Goal: Task Accomplishment & Management: Complete application form

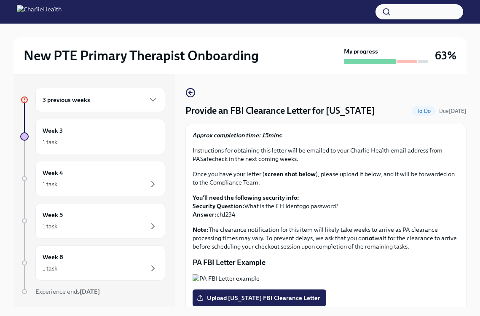
click at [120, 108] on div "3 previous weeks" at bounding box center [100, 100] width 130 height 24
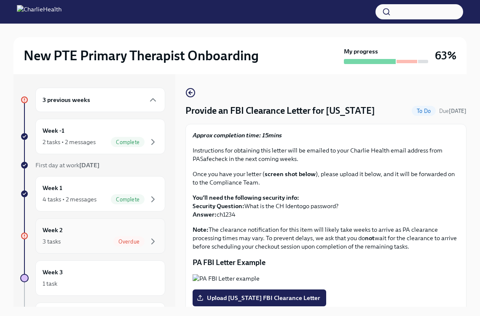
click at [112, 240] on div "3 tasks Overdue" at bounding box center [101, 242] width 116 height 10
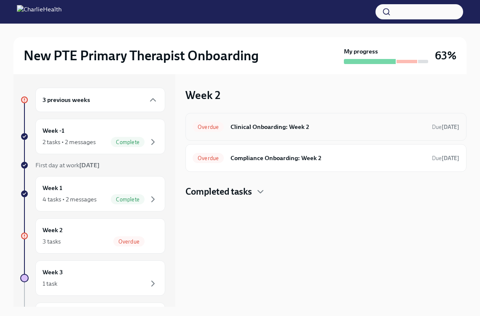
click at [317, 129] on h6 "Clinical Onboarding: Week 2" at bounding box center [328, 126] width 195 height 9
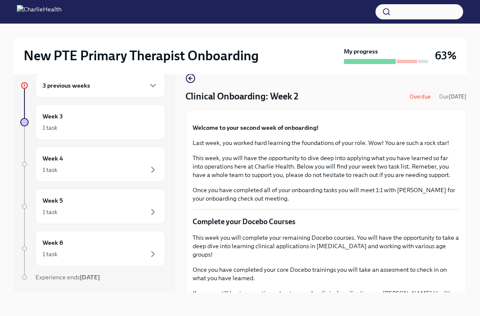
click at [305, 98] on div "Clinical Onboarding: Week 2 Overdue Due [DATE]" at bounding box center [326, 96] width 281 height 13
click at [416, 97] on span "Overdue" at bounding box center [420, 97] width 31 height 6
click at [77, 82] on h6 "3 previous weeks" at bounding box center [67, 85] width 48 height 9
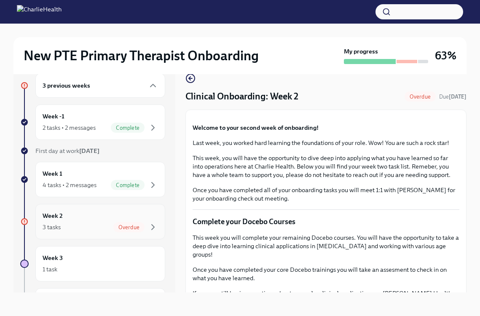
click at [113, 217] on div "Week 2 3 tasks Overdue" at bounding box center [101, 221] width 116 height 21
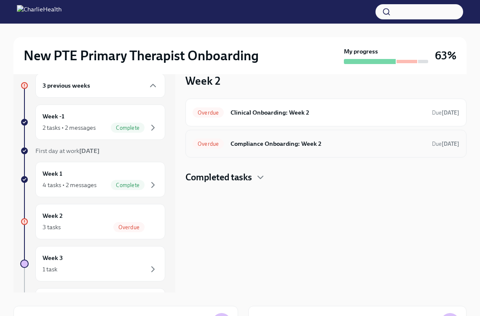
click at [281, 145] on h6 "Compliance Onboarding: Week 2" at bounding box center [328, 143] width 195 height 9
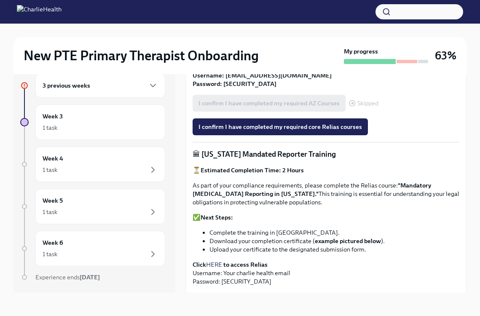
scroll to position [362, 0]
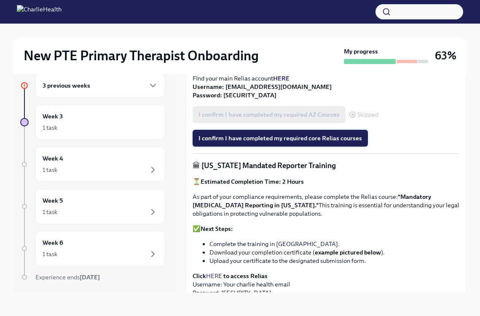
click at [277, 143] on button "I confirm I have completed my required core Relias courses" at bounding box center [280, 138] width 175 height 17
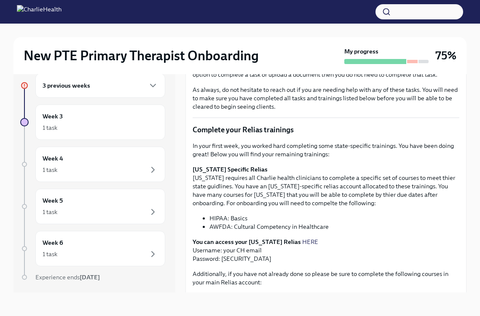
scroll to position [0, 0]
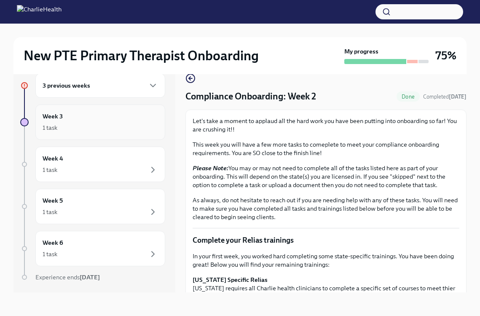
click at [122, 127] on div "1 task" at bounding box center [101, 128] width 116 height 10
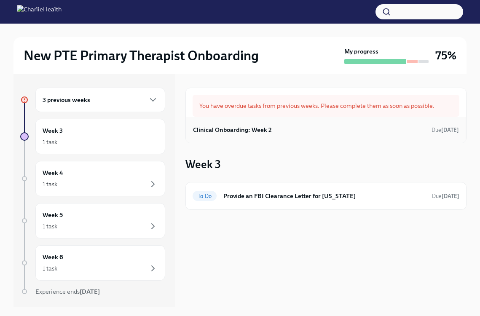
click at [282, 127] on div "Clinical Onboarding: Week 2 Due [DATE]" at bounding box center [326, 130] width 266 height 13
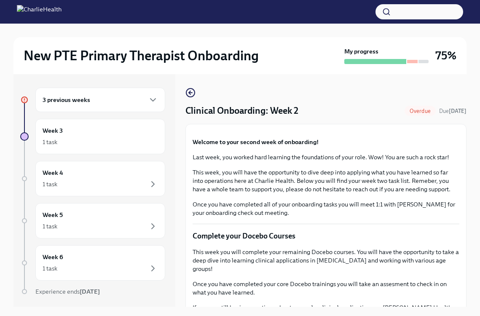
click at [416, 108] on span "Overdue" at bounding box center [420, 111] width 31 height 6
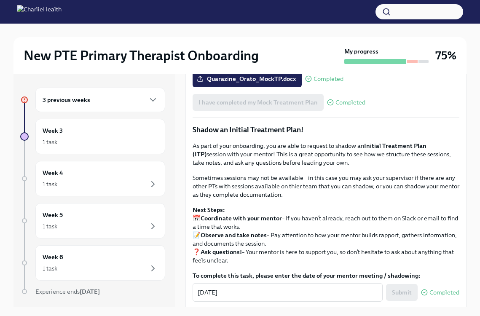
scroll to position [614, 0]
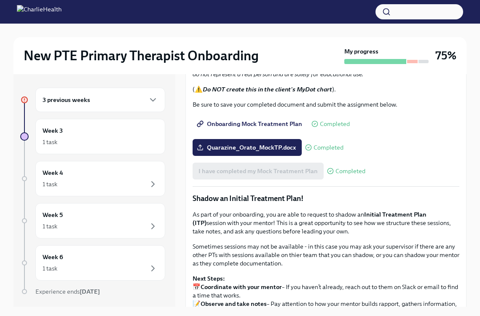
click at [110, 104] on div "3 previous weeks" at bounding box center [101, 100] width 116 height 10
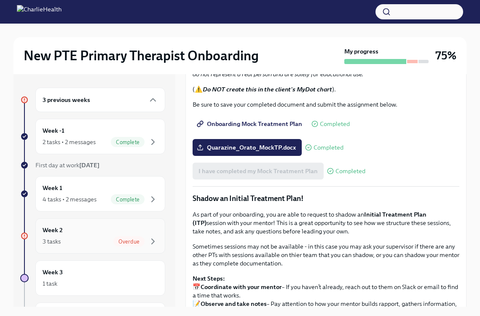
click at [94, 233] on div "Week 2 3 tasks Overdue" at bounding box center [101, 236] width 116 height 21
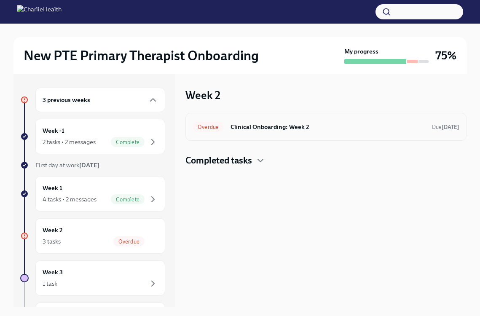
click at [265, 124] on h6 "Clinical Onboarding: Week 2" at bounding box center [328, 126] width 195 height 9
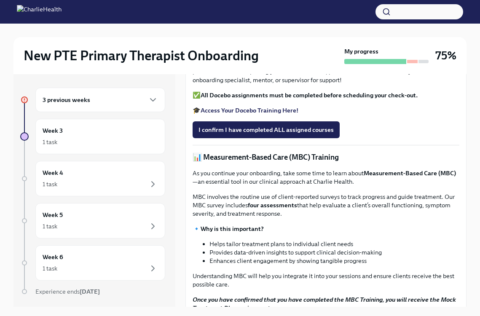
scroll to position [247, 0]
